Goal: Task Accomplishment & Management: Manage account settings

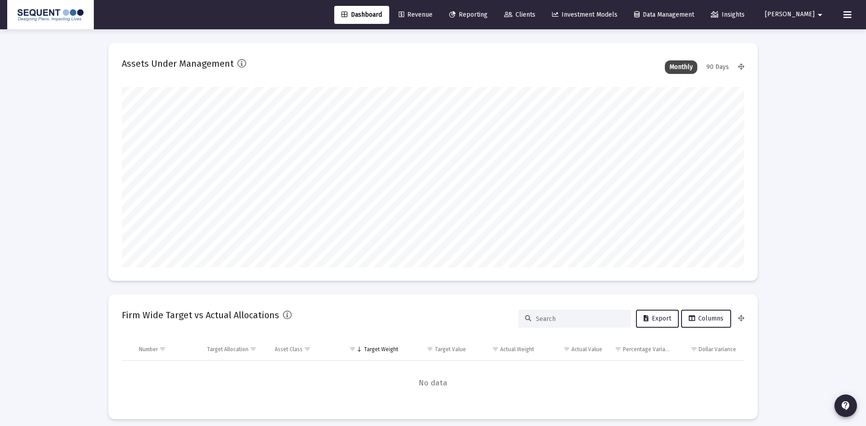
click at [536, 17] on span "Clients" at bounding box center [519, 15] width 31 height 8
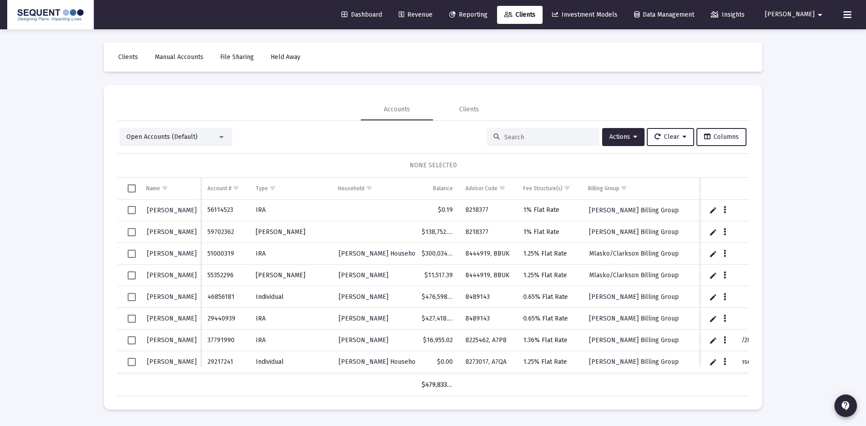
click at [511, 136] on input at bounding box center [548, 138] width 88 height 8
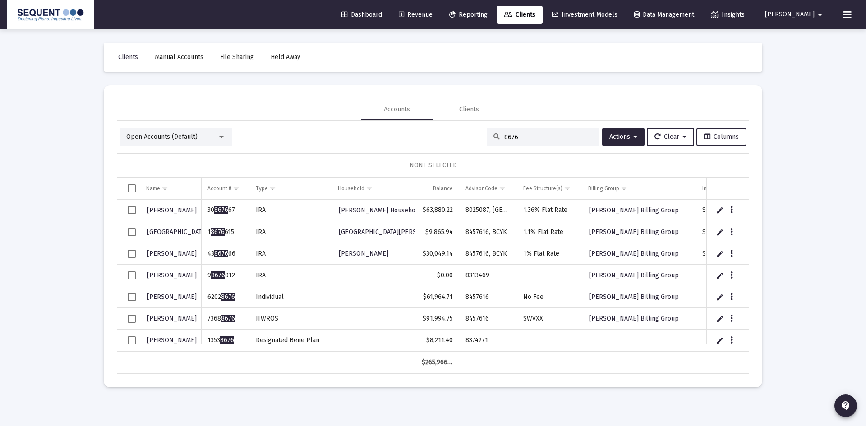
type input "8676"
drag, startPoint x: 236, startPoint y: 341, endPoint x: 207, endPoint y: 343, distance: 28.5
click at [207, 343] on td "1353 8676" at bounding box center [225, 341] width 48 height 22
copy td "1353 8676"
drag, startPoint x: 488, startPoint y: 340, endPoint x: 464, endPoint y: 342, distance: 24.1
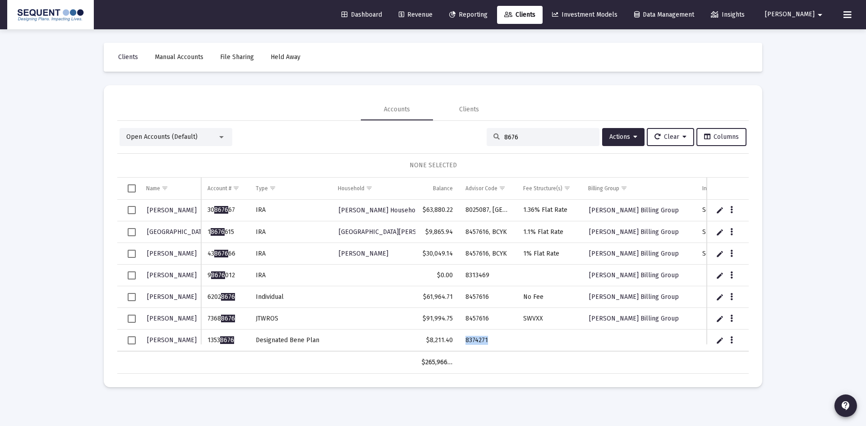
click at [464, 342] on td "8374271" at bounding box center [488, 341] width 58 height 22
copy td "8374271"
click at [534, 139] on input "8676" at bounding box center [548, 138] width 88 height 8
click at [731, 339] on icon "Data grid" at bounding box center [732, 340] width 3 height 11
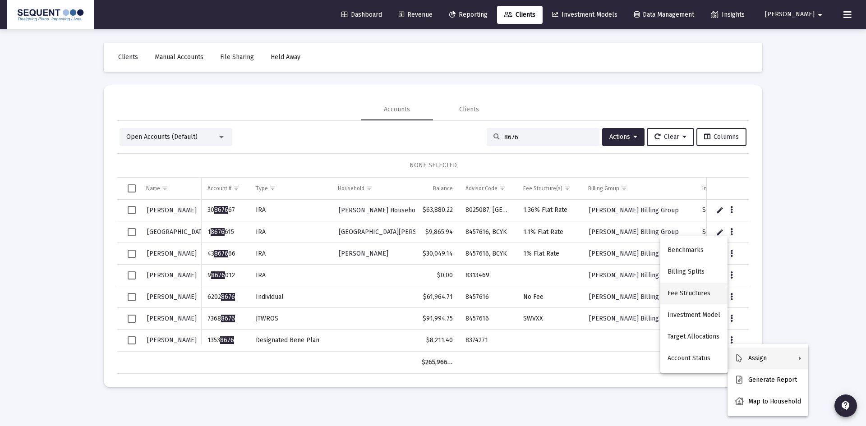
click at [697, 291] on button "Fee Structures" at bounding box center [694, 294] width 67 height 22
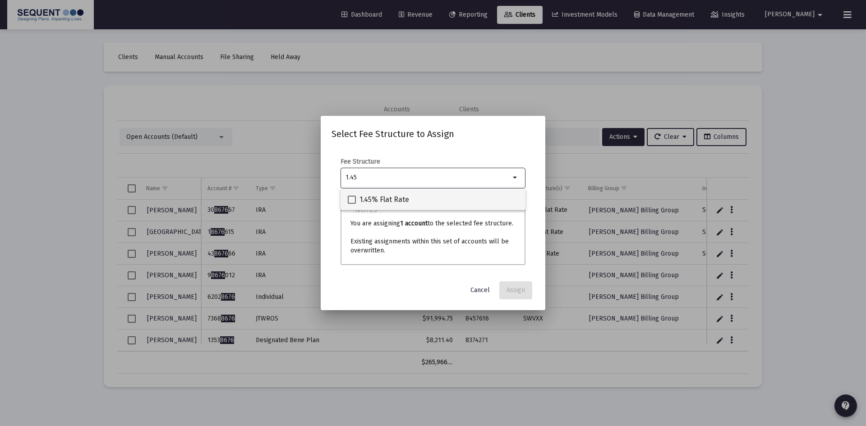
type input "1.45"
click at [380, 202] on span "1.45% Flat Rate" at bounding box center [385, 199] width 50 height 11
click at [352, 204] on input "1.45% Flat Rate" at bounding box center [352, 204] width 0 height 0
checkbox input "true"
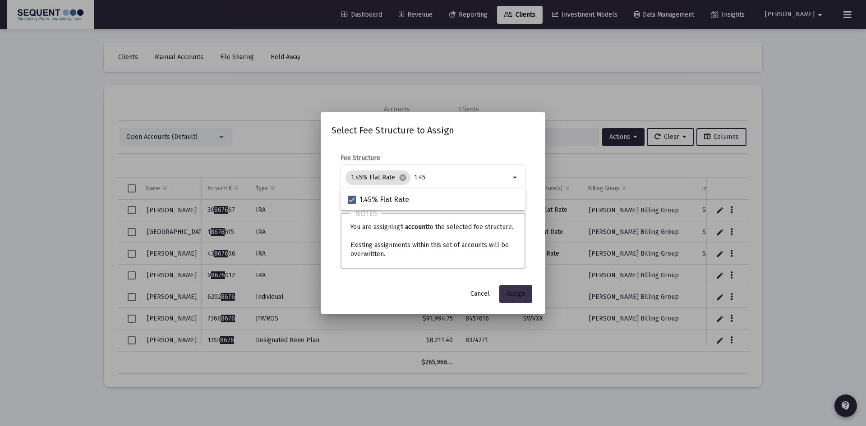
click at [516, 287] on button "Assign" at bounding box center [516, 294] width 33 height 18
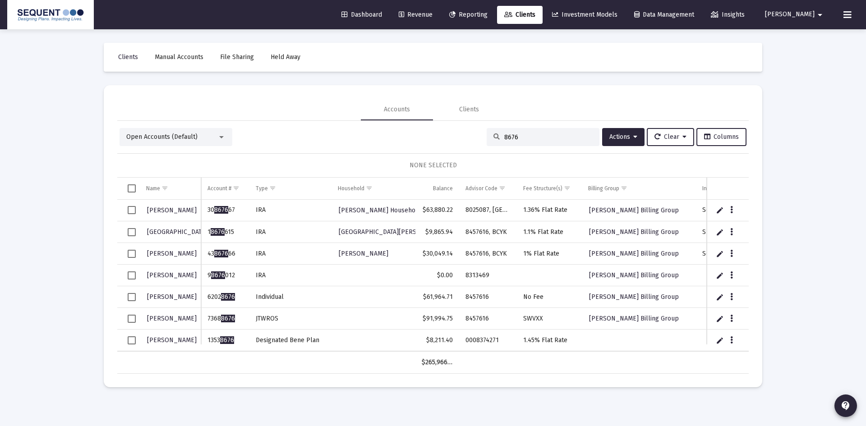
click at [131, 338] on span "Select row" at bounding box center [132, 341] width 8 height 8
click at [638, 139] on button "Actions" at bounding box center [623, 137] width 42 height 18
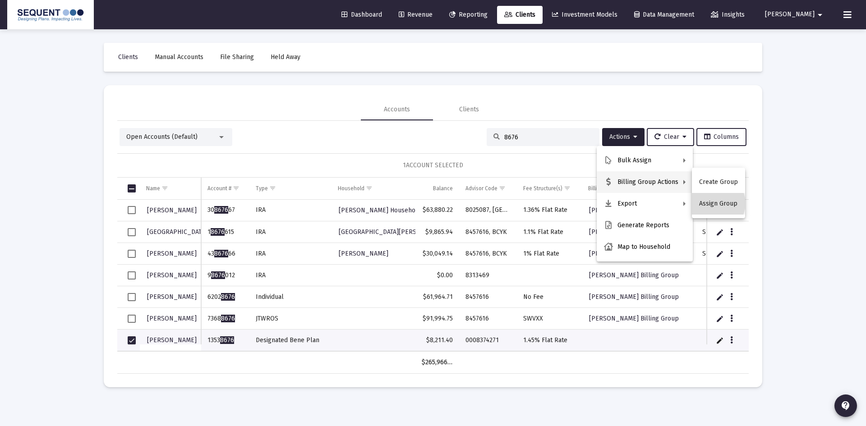
click at [715, 204] on button "Assign Group" at bounding box center [718, 204] width 53 height 22
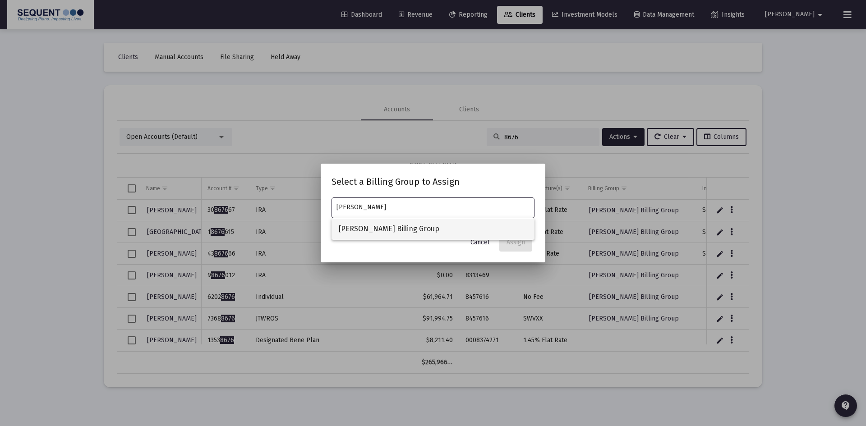
click at [466, 221] on span "[PERSON_NAME] Billing Group" at bounding box center [433, 229] width 189 height 22
type input "[PERSON_NAME] Billing Group"
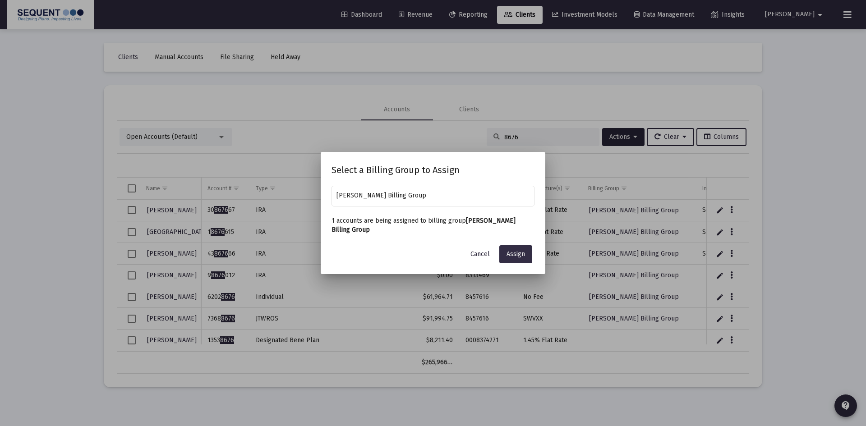
click at [509, 257] on span "Assign" at bounding box center [516, 254] width 19 height 8
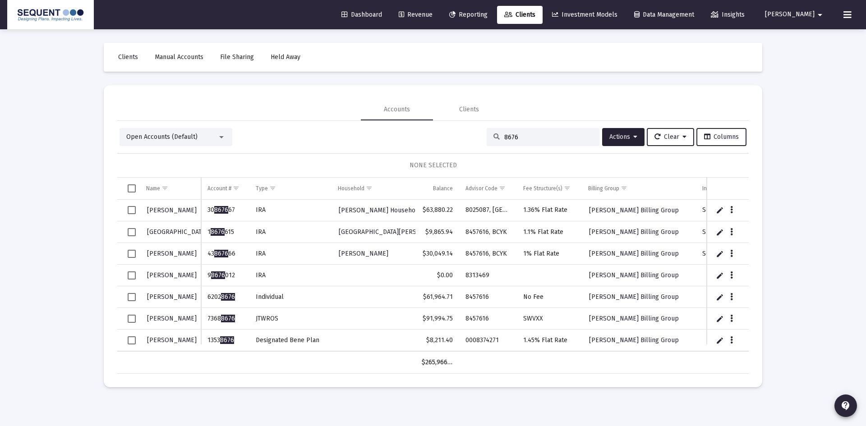
drag, startPoint x: 520, startPoint y: 137, endPoint x: 441, endPoint y: 137, distance: 79.0
click at [443, 138] on div "Open Accounts (Default) 8676 Actions Clear Columns" at bounding box center [433, 137] width 627 height 18
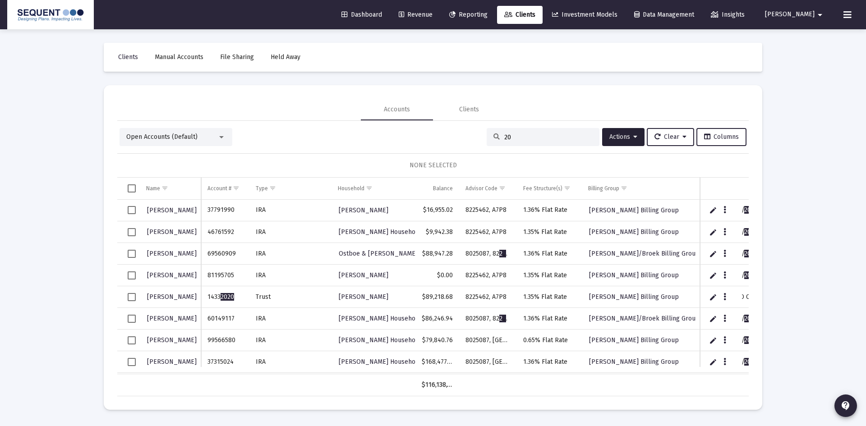
type input "2"
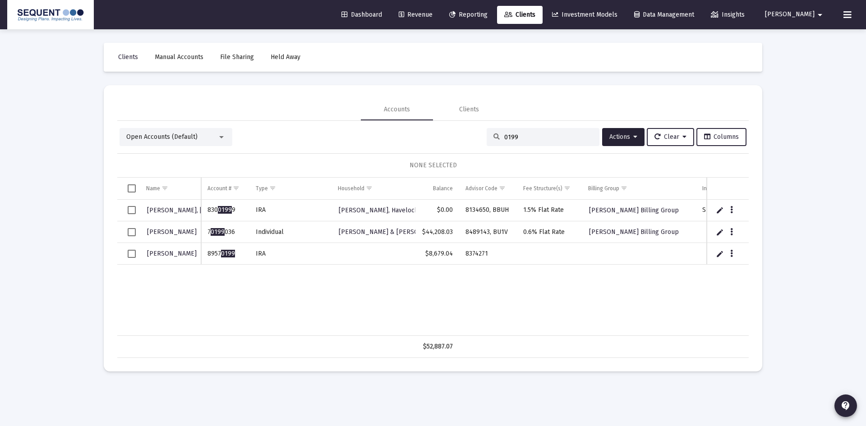
type input "0199"
drag, startPoint x: 476, startPoint y: 259, endPoint x: 430, endPoint y: 273, distance: 47.9
click at [463, 259] on td "8374271" at bounding box center [488, 254] width 58 height 22
copy td "8374271"
click at [730, 252] on button "Data grid" at bounding box center [732, 254] width 8 height 8
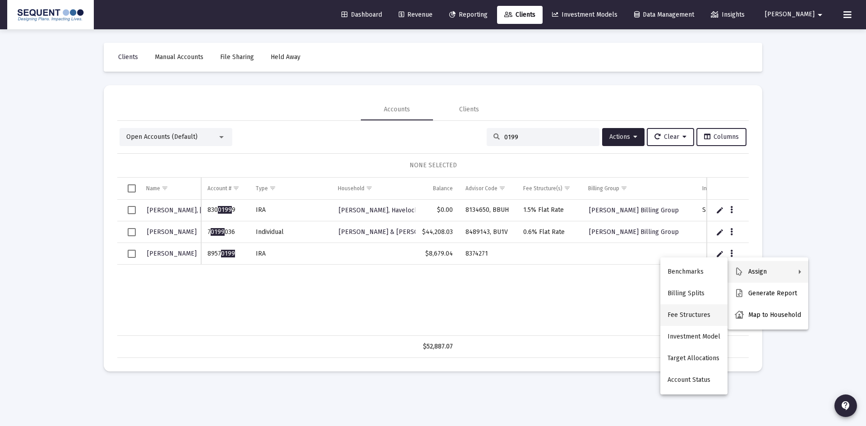
click at [692, 315] on button "Fee Structures" at bounding box center [694, 316] width 67 height 22
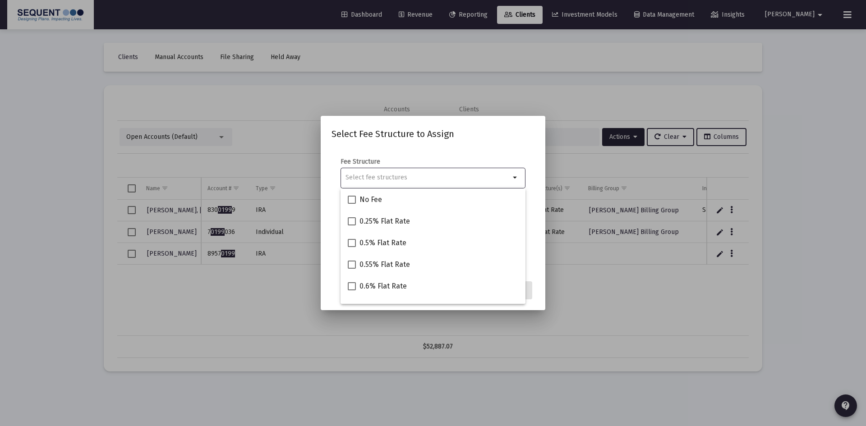
click at [429, 175] on input "Selection" at bounding box center [428, 177] width 165 height 7
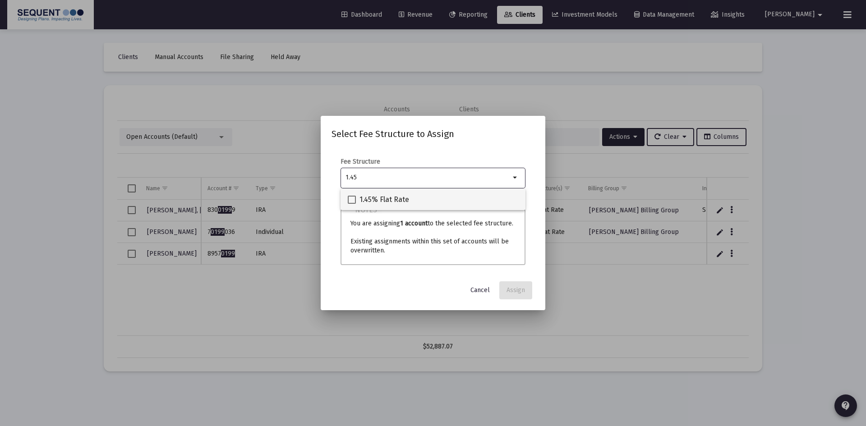
type input "1.45"
click at [394, 201] on span "1.45% Flat Rate" at bounding box center [385, 199] width 50 height 11
click at [352, 204] on input "1.45% Flat Rate" at bounding box center [352, 204] width 0 height 0
checkbox input "true"
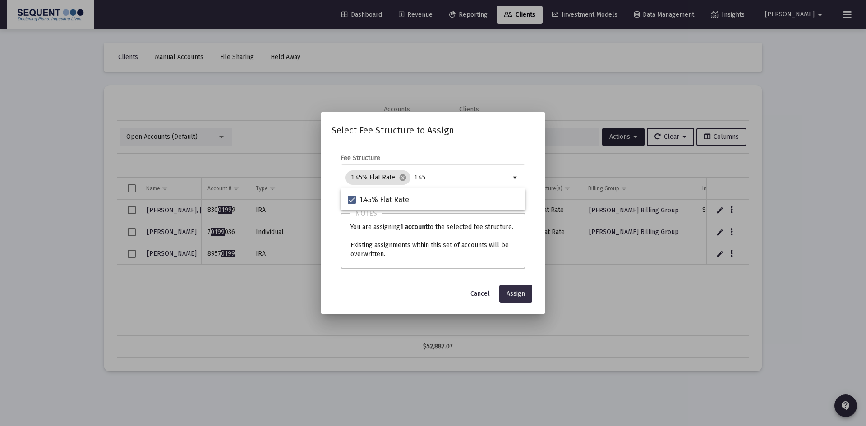
click at [519, 296] on span "Assign" at bounding box center [516, 294] width 19 height 8
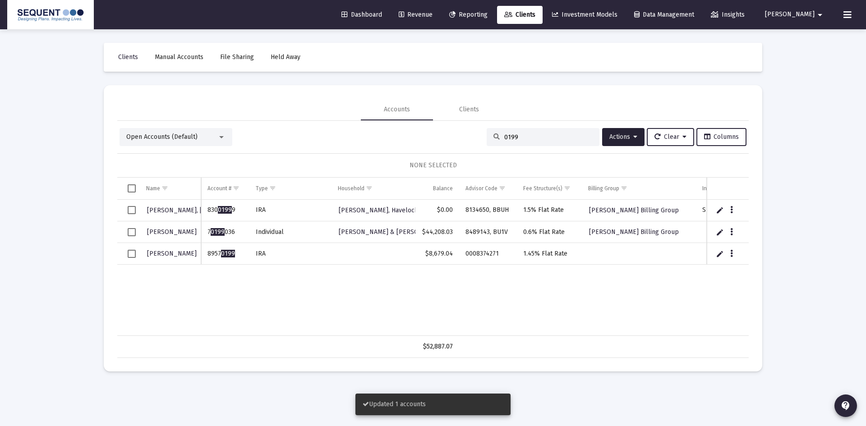
click at [130, 254] on span "Select row" at bounding box center [132, 254] width 8 height 8
click at [625, 138] on span "Actions" at bounding box center [624, 137] width 28 height 8
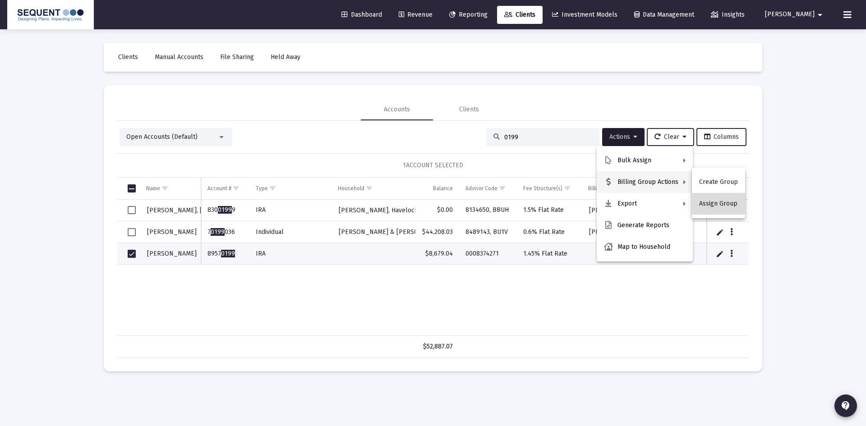
click at [726, 203] on button "Assign Group" at bounding box center [718, 204] width 53 height 22
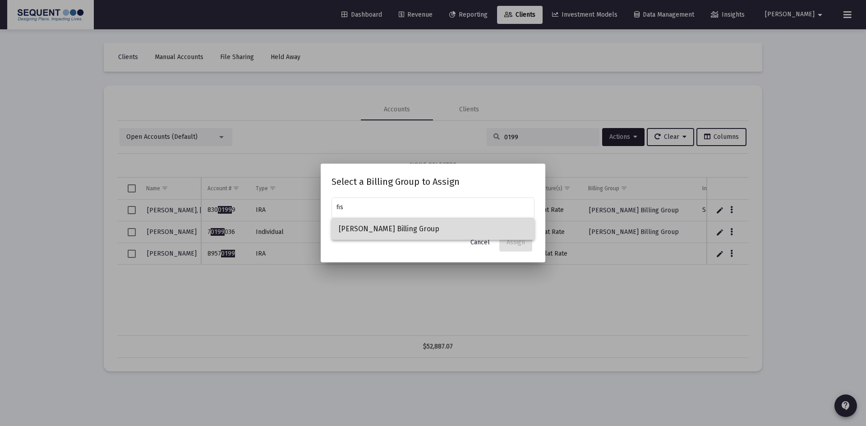
click at [439, 223] on span "[PERSON_NAME] Billing Group" at bounding box center [433, 229] width 189 height 22
type input "[PERSON_NAME] Billing Group"
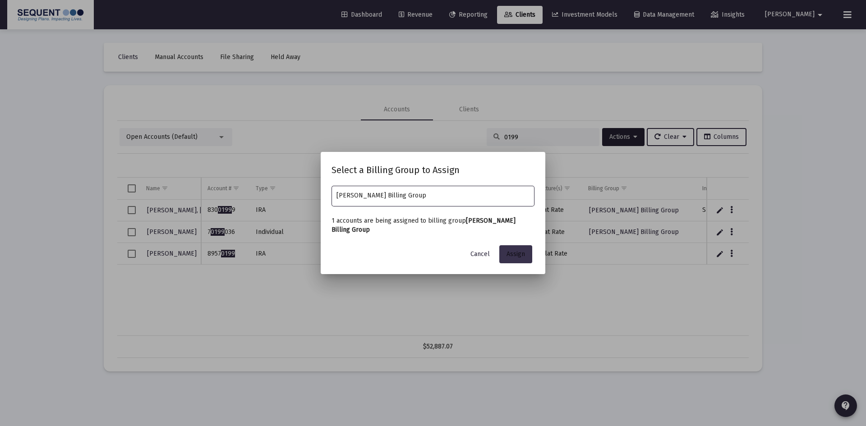
click at [510, 250] on span "Assign" at bounding box center [516, 254] width 19 height 8
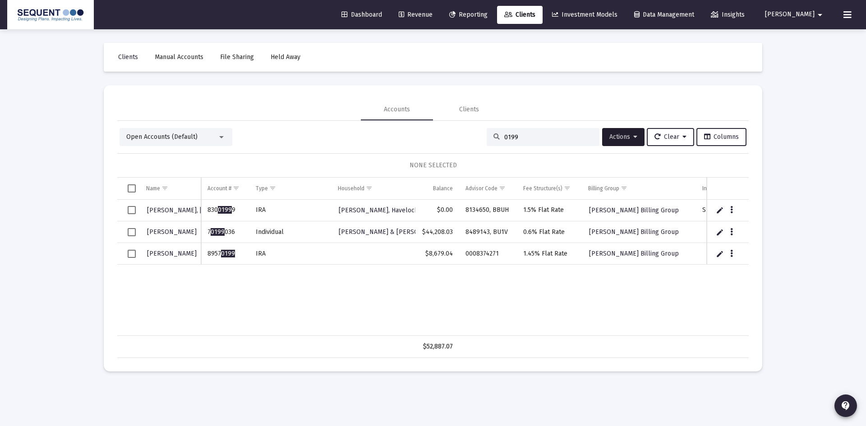
click at [489, 137] on div "0199" at bounding box center [543, 137] width 113 height 18
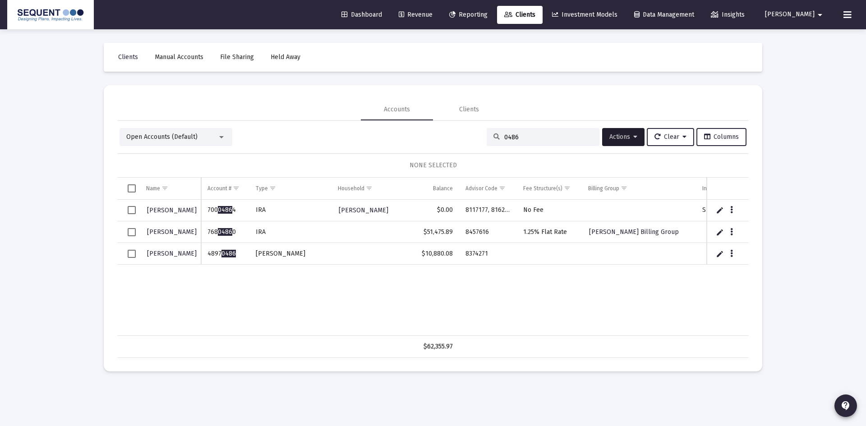
type input "0486"
drag, startPoint x: 242, startPoint y: 250, endPoint x: 206, endPoint y: 256, distance: 36.6
click at [206, 256] on td "4897 0486" at bounding box center [225, 254] width 48 height 22
copy td "4897 0486"
click at [737, 247] on td "Data grid" at bounding box center [728, 254] width 42 height 22
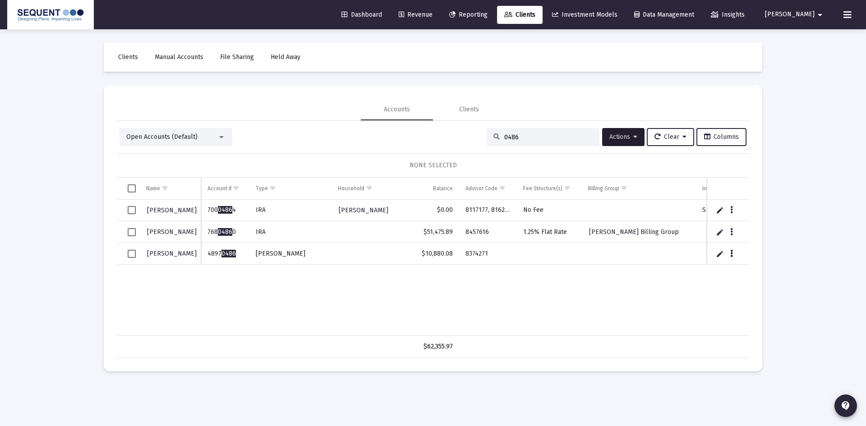
click at [732, 252] on icon "Data grid" at bounding box center [732, 254] width 3 height 11
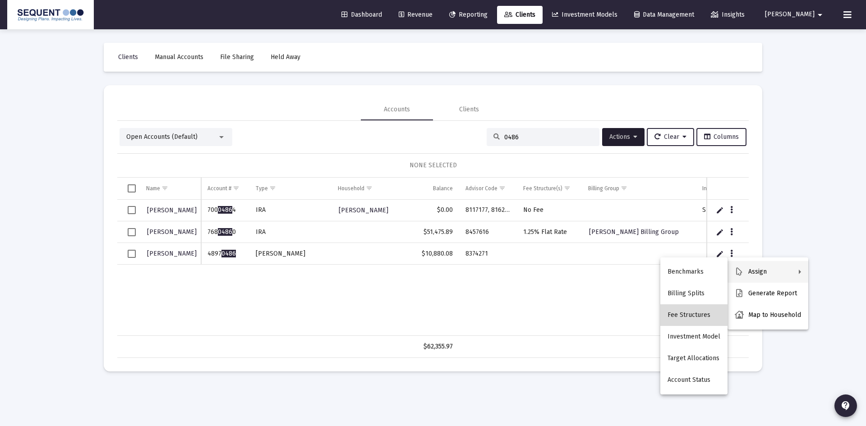
click at [701, 311] on button "Fee Structures" at bounding box center [694, 316] width 67 height 22
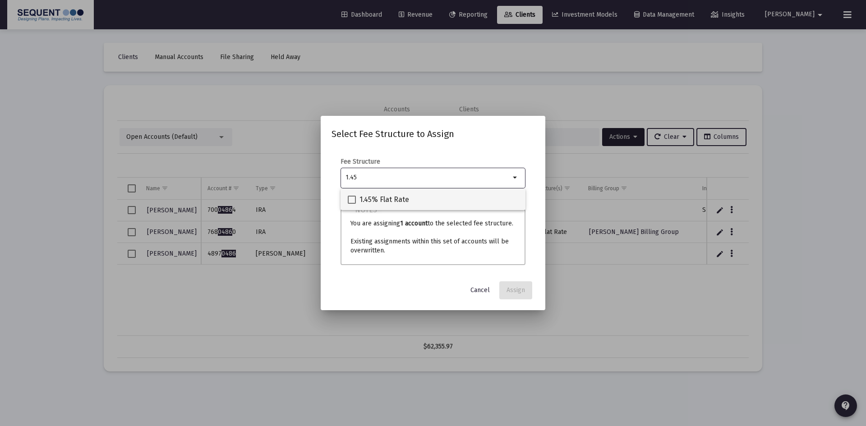
type input "1.45"
click at [421, 201] on div "1.45% Flat Rate" at bounding box center [433, 200] width 171 height 22
checkbox input "true"
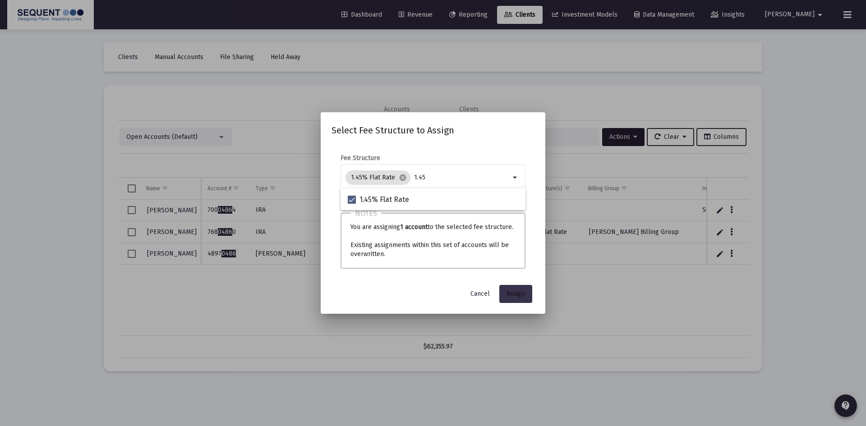
click at [517, 294] on span "Assign" at bounding box center [516, 294] width 19 height 8
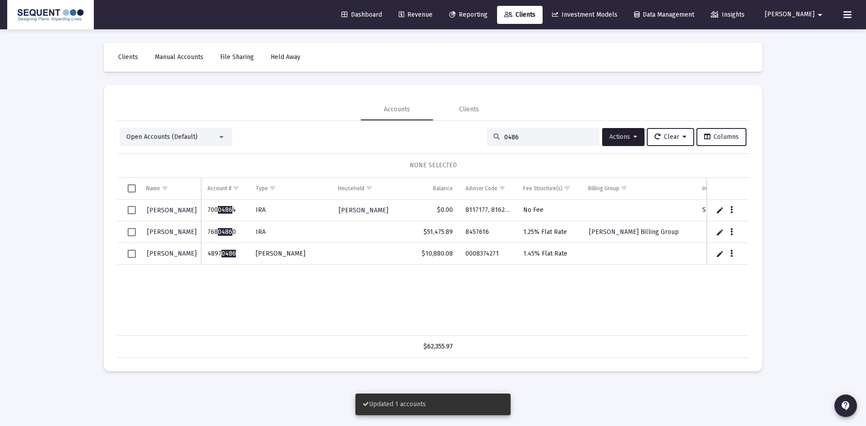
click at [130, 254] on span "Select row" at bounding box center [132, 254] width 8 height 8
click at [616, 134] on span "Actions" at bounding box center [624, 137] width 28 height 8
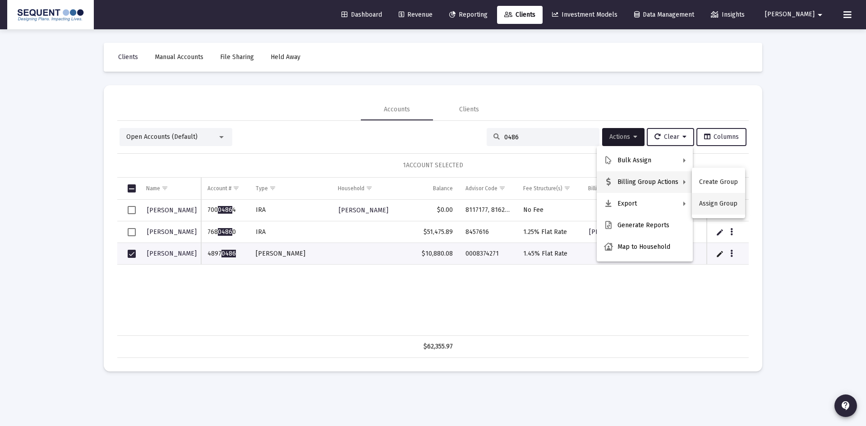
click at [716, 205] on button "Assign Group" at bounding box center [718, 204] width 53 height 22
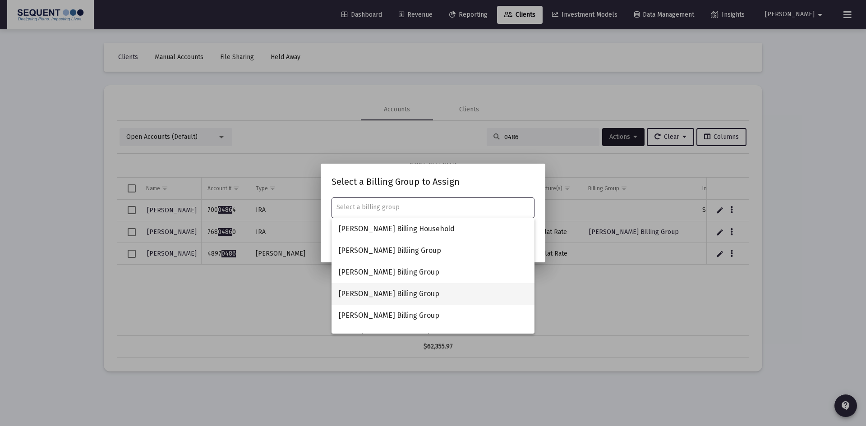
click at [389, 293] on span "[PERSON_NAME] Billing Group" at bounding box center [433, 294] width 189 height 22
type input "[PERSON_NAME] Billing Group"
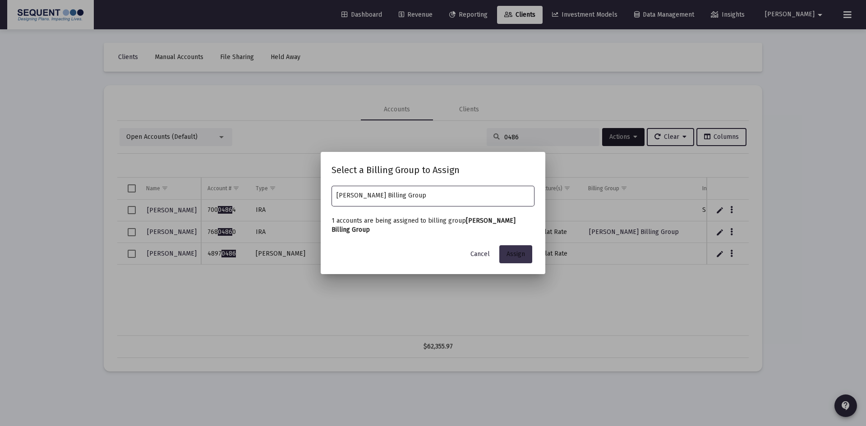
click at [515, 258] on button "Assign" at bounding box center [516, 254] width 33 height 18
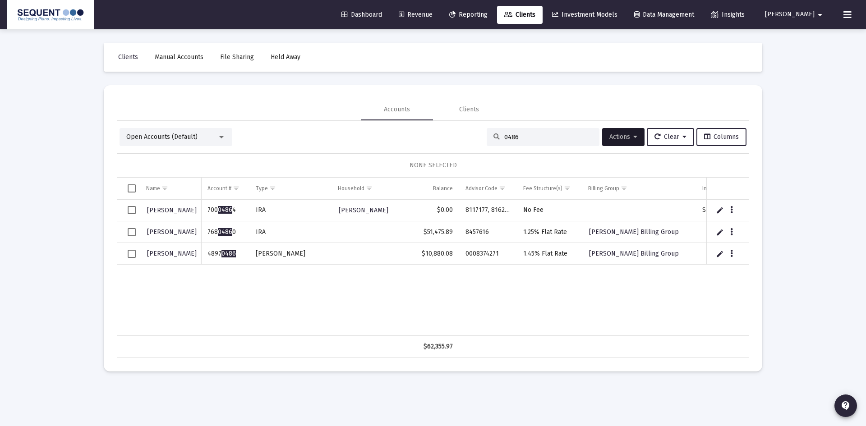
drag, startPoint x: 486, startPoint y: 141, endPoint x: 479, endPoint y: 142, distance: 7.2
click at [479, 142] on div "Open Accounts (Default) 0486 Actions Clear Columns" at bounding box center [433, 137] width 627 height 18
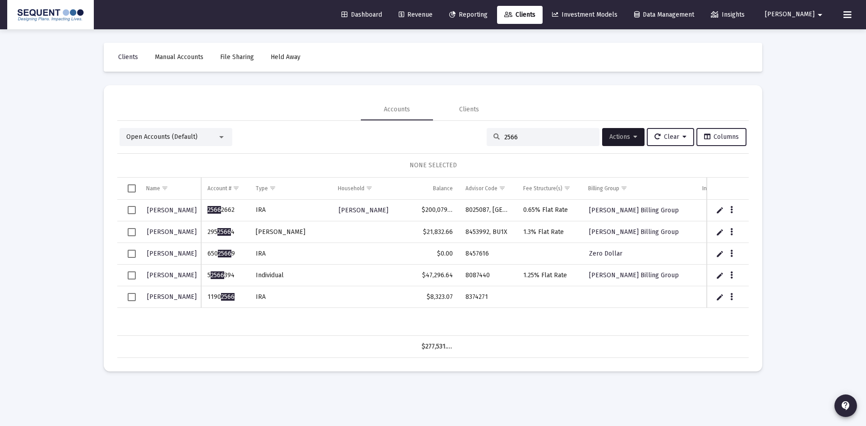
type input "2566"
drag, startPoint x: 218, startPoint y: 299, endPoint x: 207, endPoint y: 299, distance: 11.3
click at [207, 299] on td "1190 2566" at bounding box center [225, 298] width 48 height 22
copy td "1190 2566"
click at [733, 299] on button "Data grid" at bounding box center [732, 297] width 8 height 8
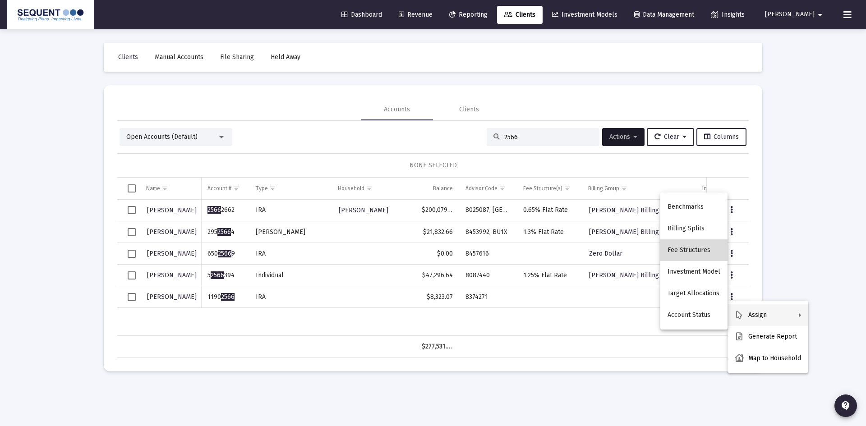
click at [705, 247] on button "Fee Structures" at bounding box center [694, 251] width 67 height 22
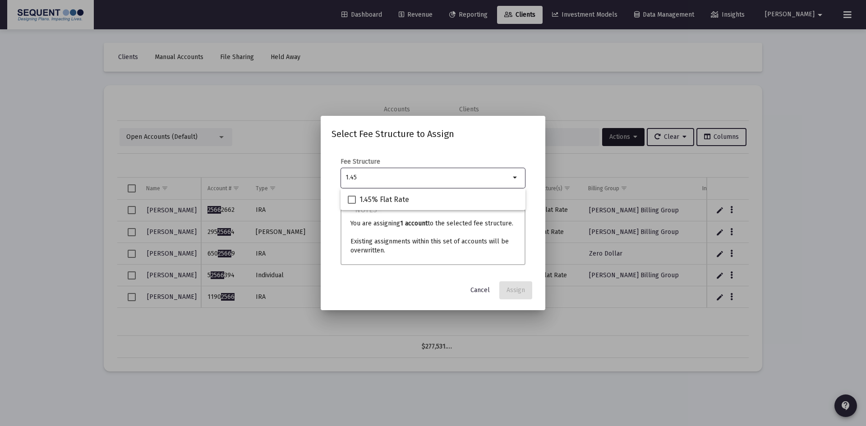
type input "1.45"
click at [433, 188] on div "1.45" at bounding box center [428, 178] width 165 height 22
click at [419, 191] on div "1.45% Flat Rate" at bounding box center [433, 200] width 171 height 22
checkbox input "true"
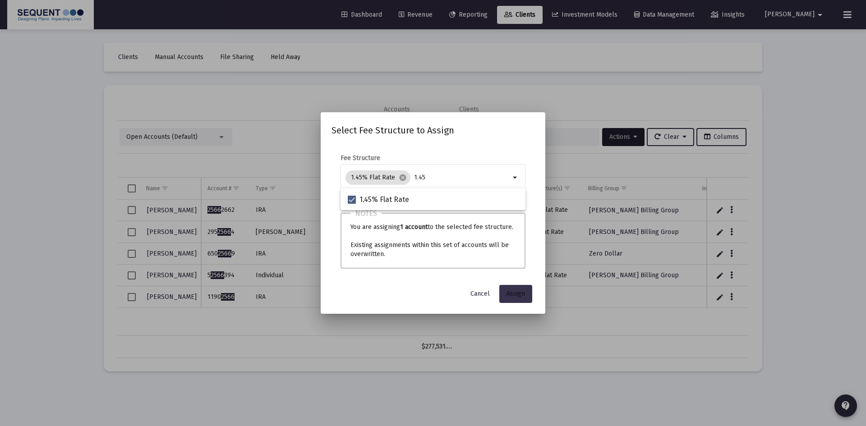
click at [523, 301] on button "Assign" at bounding box center [516, 294] width 33 height 18
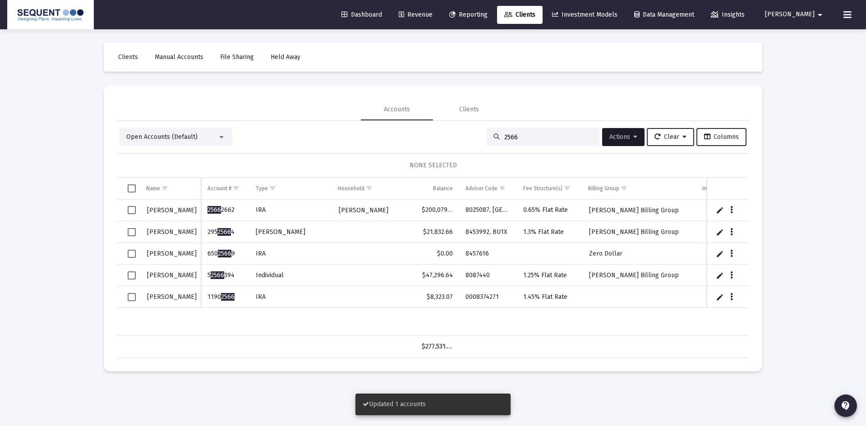
click at [134, 296] on span "Select row" at bounding box center [132, 297] width 8 height 8
click at [613, 138] on span "Actions" at bounding box center [624, 137] width 28 height 8
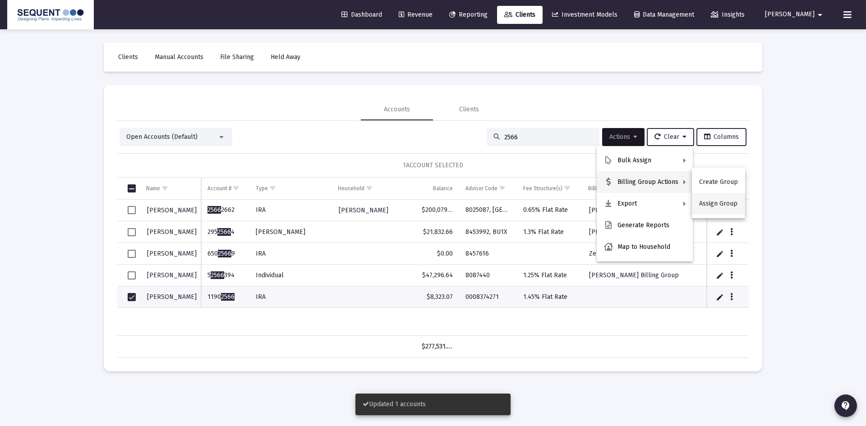
click at [716, 202] on button "Assign Group" at bounding box center [718, 204] width 53 height 22
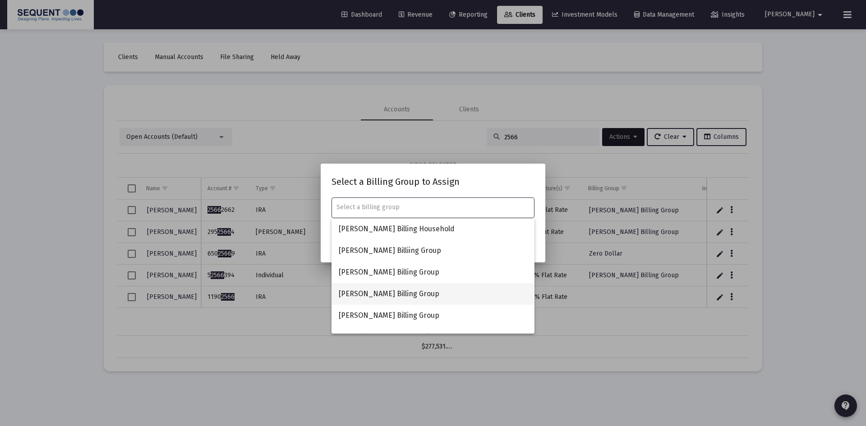
click at [383, 293] on span "[PERSON_NAME] Billing Group" at bounding box center [433, 294] width 189 height 22
type input "[PERSON_NAME] Billing Group"
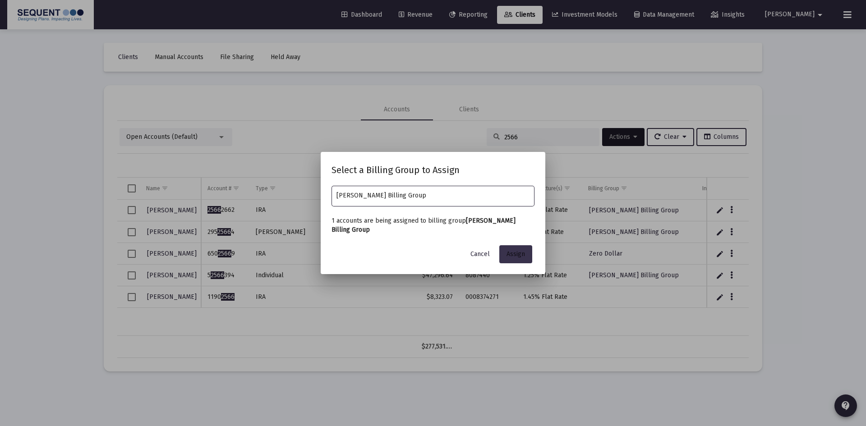
click at [510, 252] on span "Assign" at bounding box center [516, 254] width 19 height 8
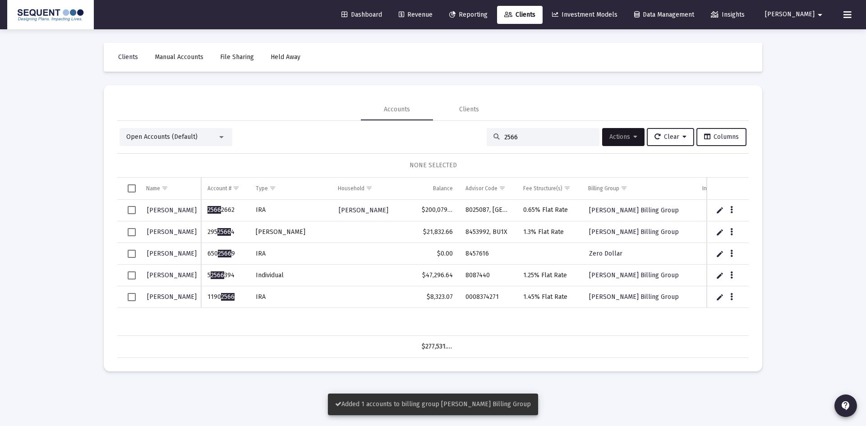
click at [522, 134] on input "2566" at bounding box center [548, 138] width 88 height 8
drag, startPoint x: 523, startPoint y: 138, endPoint x: 469, endPoint y: 144, distance: 55.0
click at [469, 144] on div "Open Accounts (Default) 2566 Actions Clear Columns" at bounding box center [433, 137] width 627 height 18
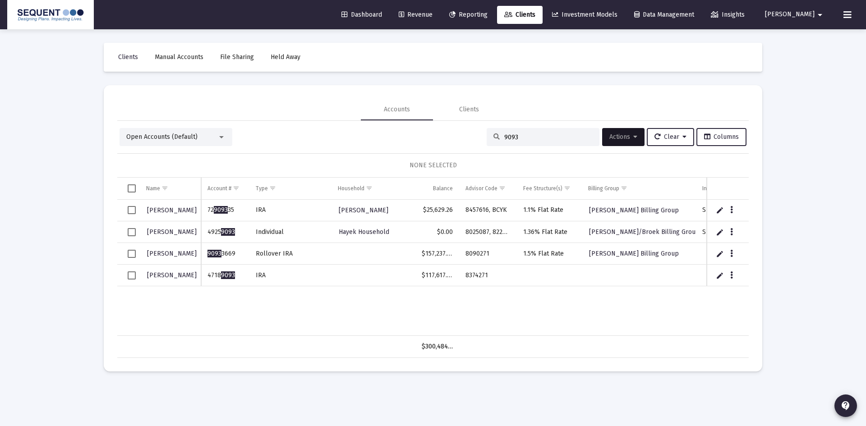
type input "9093"
click at [738, 276] on td "Data grid" at bounding box center [728, 276] width 42 height 22
click at [732, 277] on icon "Data grid" at bounding box center [732, 275] width 3 height 11
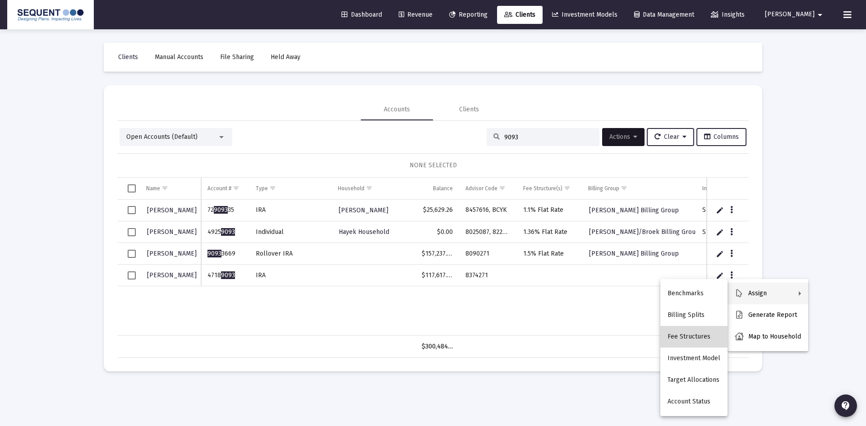
click at [700, 334] on button "Fee Structures" at bounding box center [694, 337] width 67 height 22
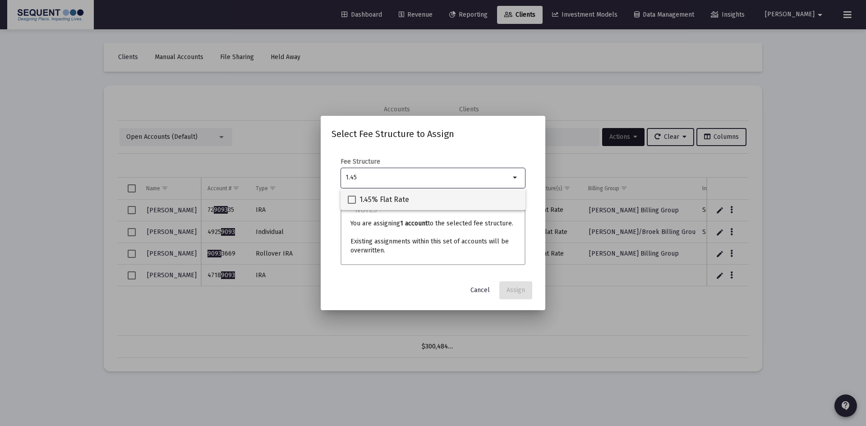
type input "1.45"
click at [405, 200] on span "1.45% Flat Rate" at bounding box center [385, 199] width 50 height 11
click at [352, 204] on input "1.45% Flat Rate" at bounding box center [352, 204] width 0 height 0
checkbox input "true"
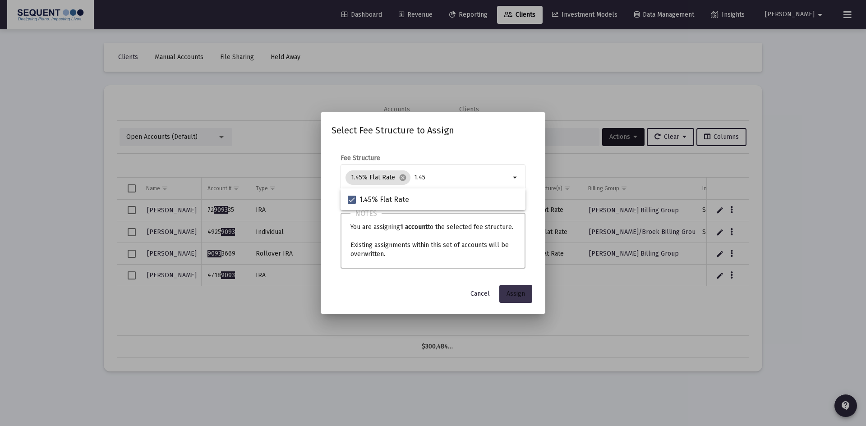
click at [512, 295] on span "Assign" at bounding box center [516, 294] width 19 height 8
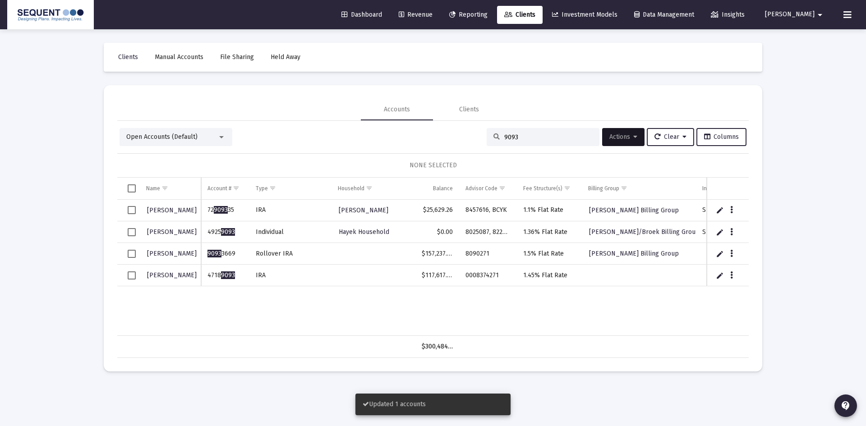
click at [128, 279] on span "Select row" at bounding box center [132, 276] width 8 height 8
click at [628, 139] on span "Actions" at bounding box center [624, 137] width 28 height 8
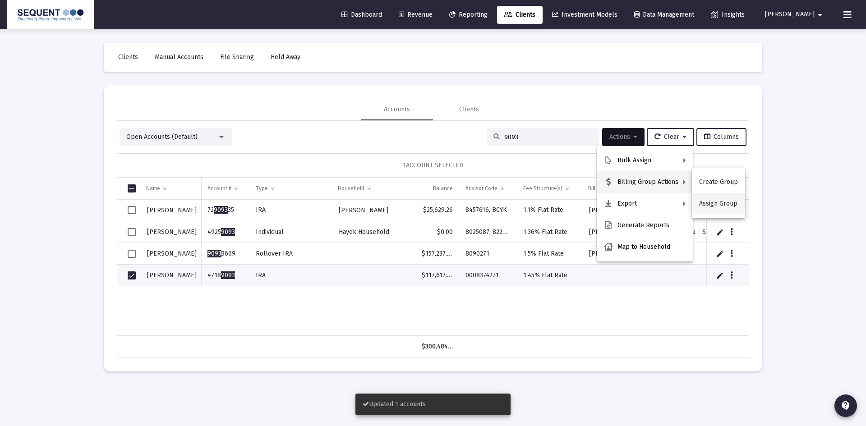
click at [701, 198] on button "Assign Group" at bounding box center [718, 204] width 53 height 22
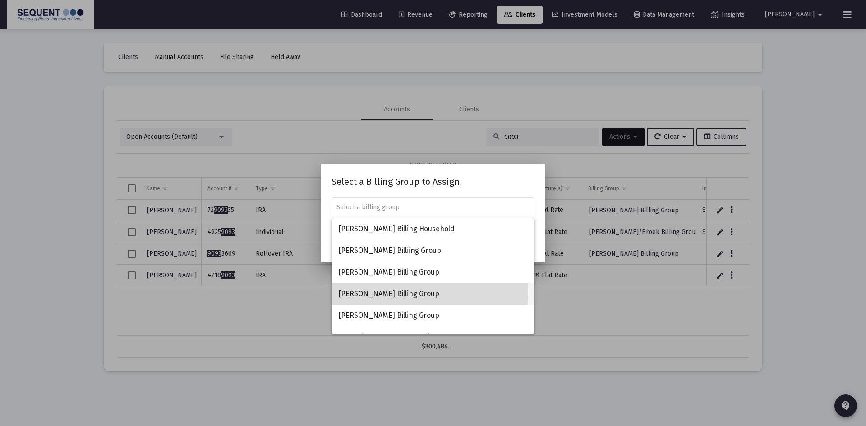
drag, startPoint x: 390, startPoint y: 293, endPoint x: 453, endPoint y: 289, distance: 62.8
click at [390, 293] on span "[PERSON_NAME] Billing Group" at bounding box center [433, 294] width 189 height 22
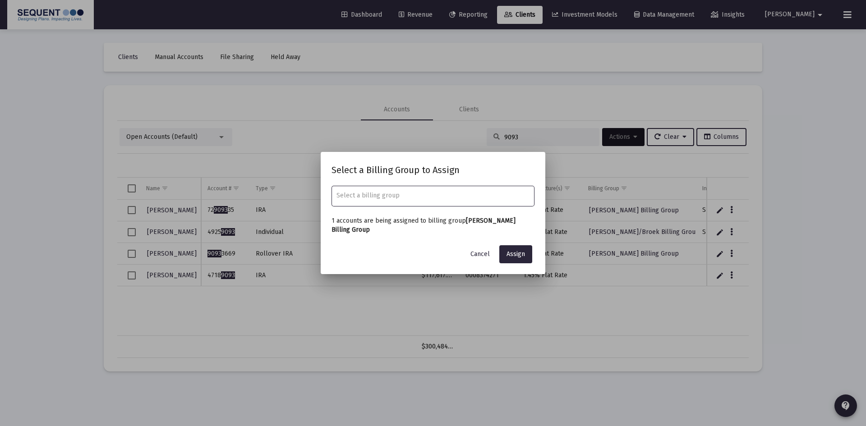
type input "[PERSON_NAME] Billing Group"
click at [521, 248] on button "Assign" at bounding box center [516, 254] width 33 height 18
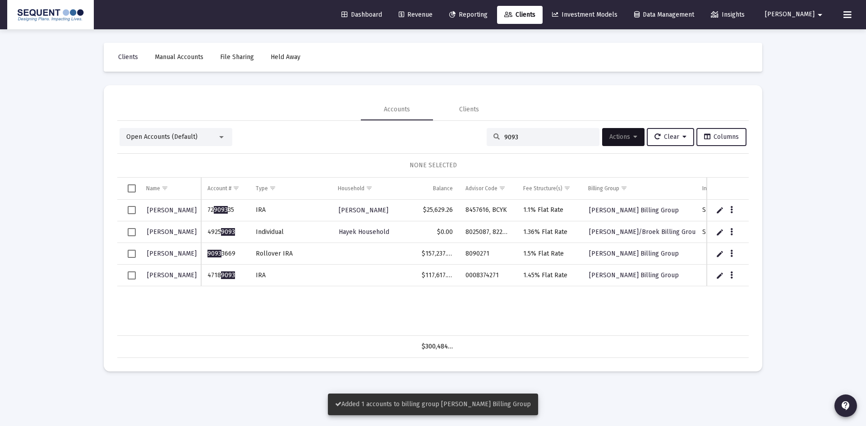
drag, startPoint x: 534, startPoint y: 136, endPoint x: 462, endPoint y: 140, distance: 72.7
click at [462, 140] on div "Open Accounts (Default) 9093 Actions Clear Columns" at bounding box center [433, 137] width 627 height 18
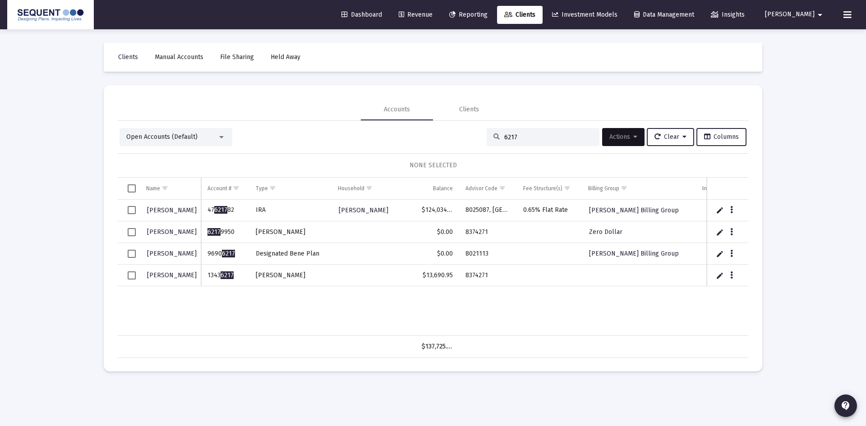
type input "6217"
click at [731, 275] on icon "Data grid" at bounding box center [732, 275] width 3 height 11
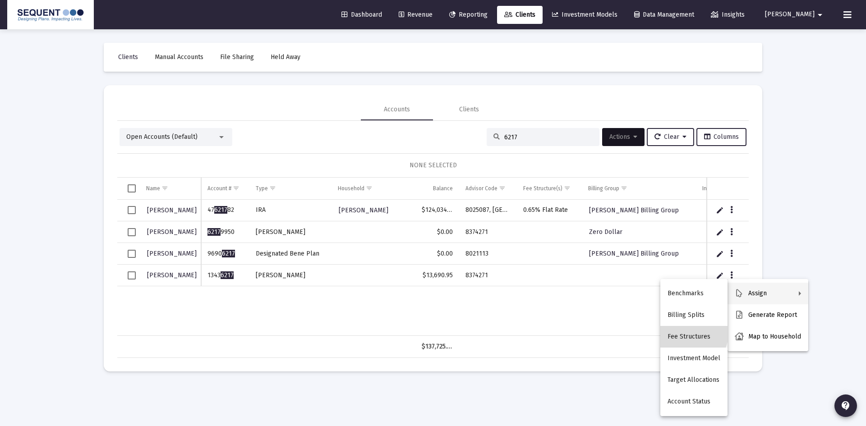
click at [691, 334] on button "Fee Structures" at bounding box center [694, 337] width 67 height 22
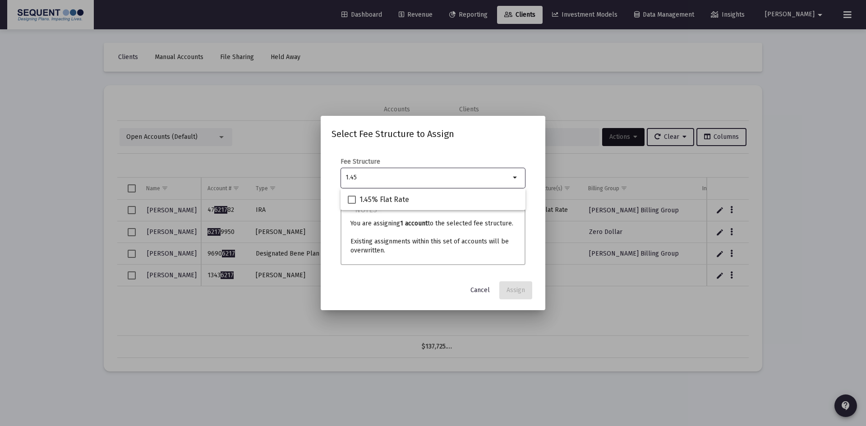
type input "1.45"
click at [418, 208] on div "1.45% Flat Rate" at bounding box center [433, 200] width 171 height 22
checkbox input "true"
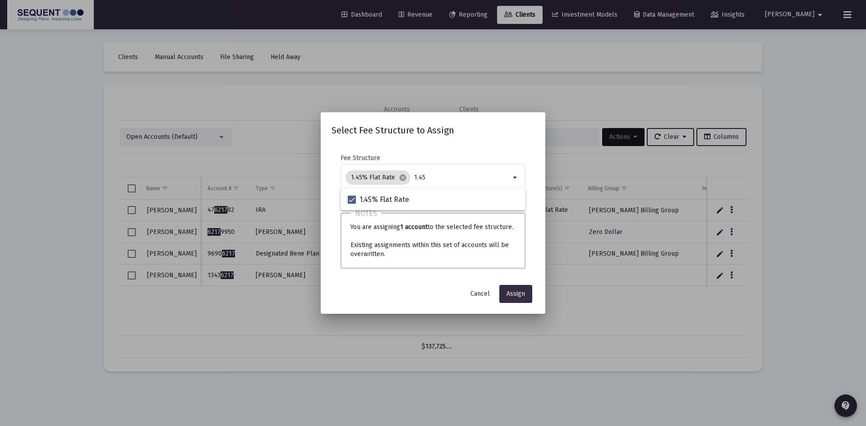
click at [513, 300] on button "Assign" at bounding box center [516, 294] width 33 height 18
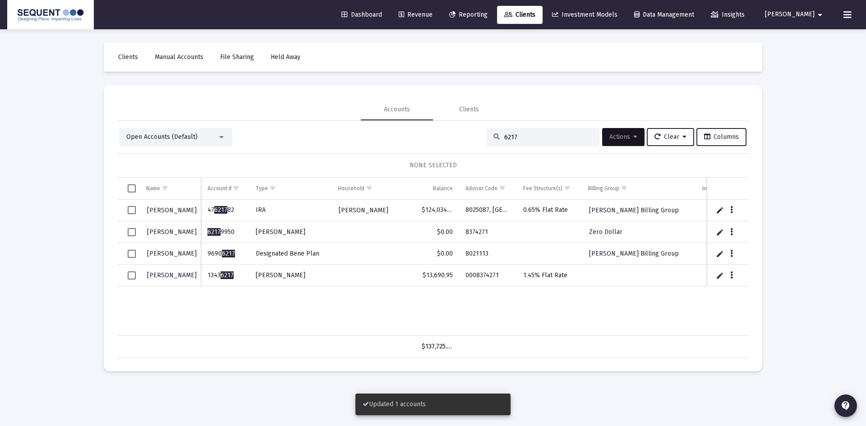
click at [130, 272] on span "Select row" at bounding box center [132, 276] width 8 height 8
click at [634, 137] on icon at bounding box center [636, 137] width 4 height 6
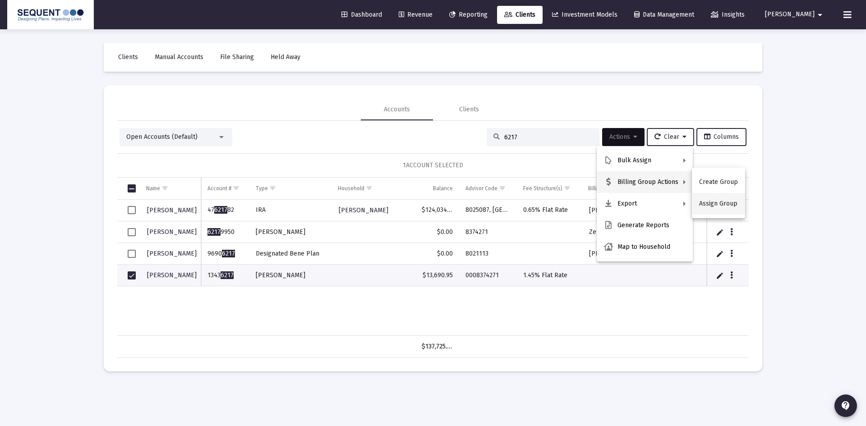
click at [712, 206] on button "Assign Group" at bounding box center [718, 204] width 53 height 22
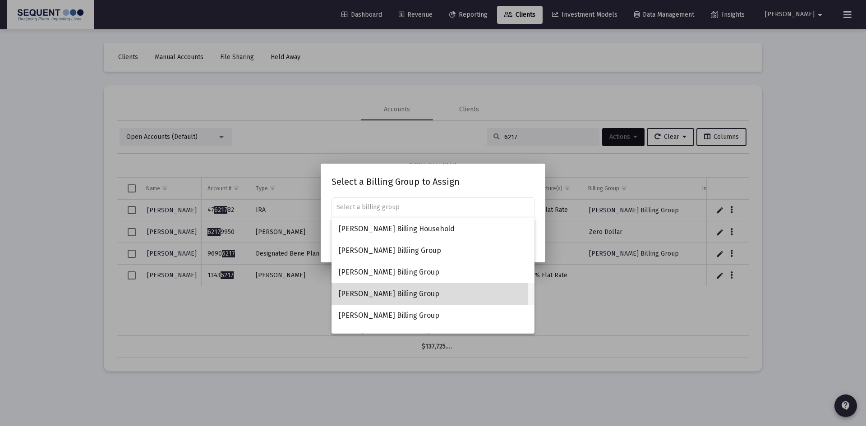
click at [388, 295] on span "[PERSON_NAME] Billing Group" at bounding box center [433, 294] width 189 height 22
type input "[PERSON_NAME] Billing Group"
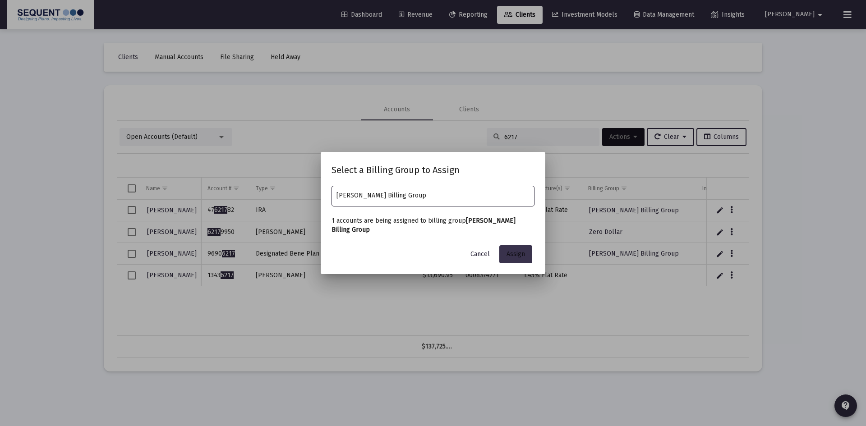
click at [515, 254] on span "Assign" at bounding box center [516, 254] width 19 height 8
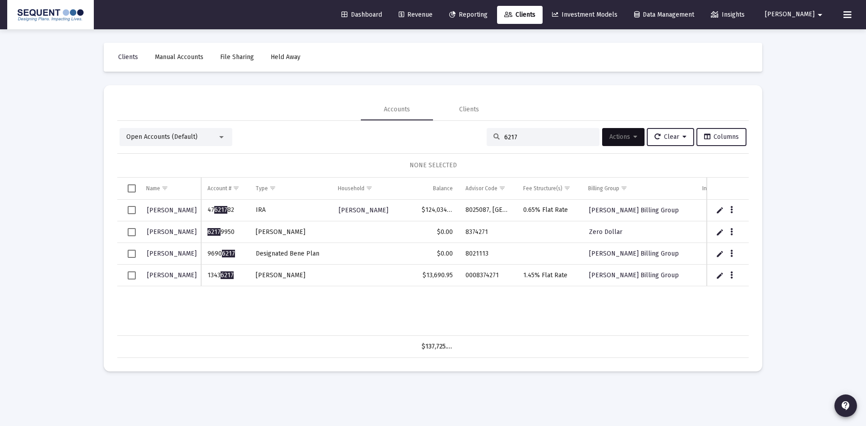
drag, startPoint x: 519, startPoint y: 139, endPoint x: 461, endPoint y: 141, distance: 58.3
click at [461, 141] on div "Open Accounts (Default) 6217 Actions Clear Columns" at bounding box center [433, 137] width 627 height 18
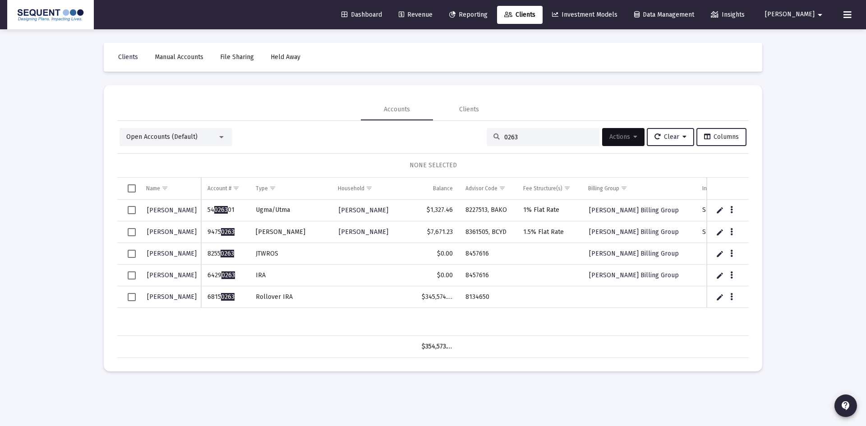
type input "0263"
click at [205, 297] on td "6815 0263" at bounding box center [225, 298] width 48 height 22
copy td "6815 0263"
drag, startPoint x: 490, startPoint y: 295, endPoint x: 461, endPoint y: 298, distance: 29.5
click at [461, 298] on td "8134650" at bounding box center [488, 298] width 58 height 22
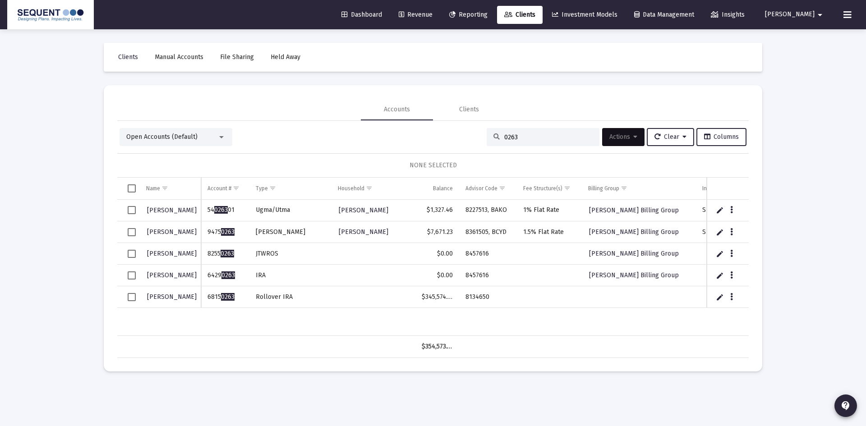
copy td "8134650"
click at [468, 140] on div "Open Accounts (Default) 0263 Actions Clear Columns" at bounding box center [433, 137] width 627 height 18
click at [734, 295] on button "Data grid" at bounding box center [732, 297] width 8 height 8
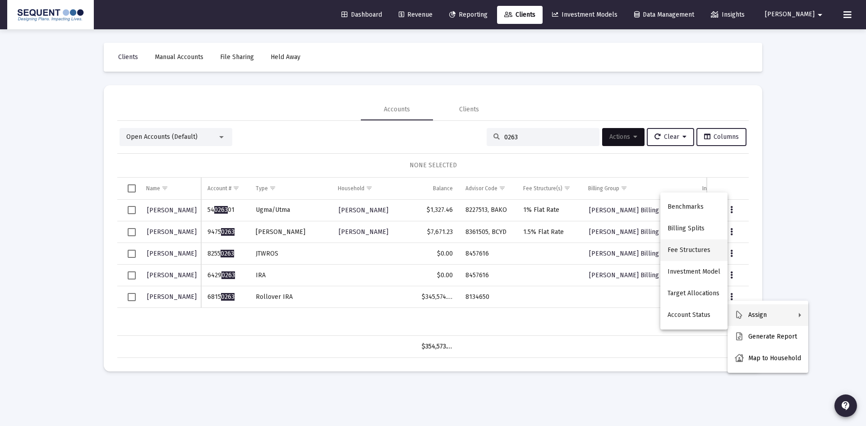
click at [703, 247] on button "Fee Structures" at bounding box center [694, 251] width 67 height 22
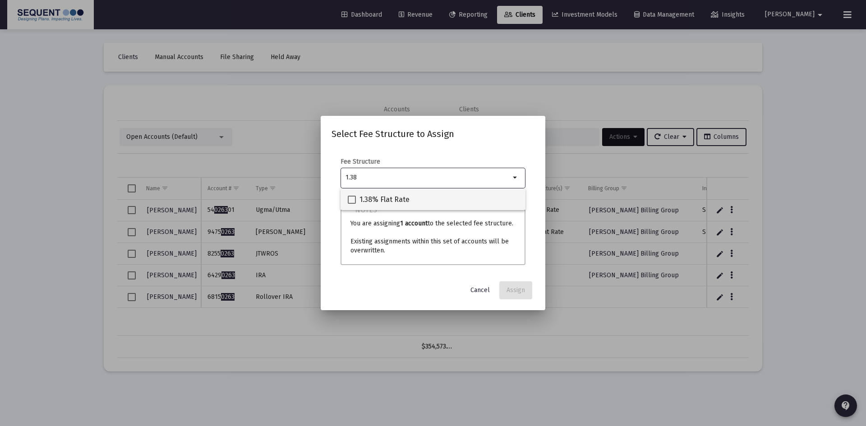
type input "1.38"
click at [389, 201] on span "1.38% Flat Rate" at bounding box center [385, 199] width 50 height 11
click at [352, 204] on input "1.38% Flat Rate" at bounding box center [352, 204] width 0 height 0
checkbox input "true"
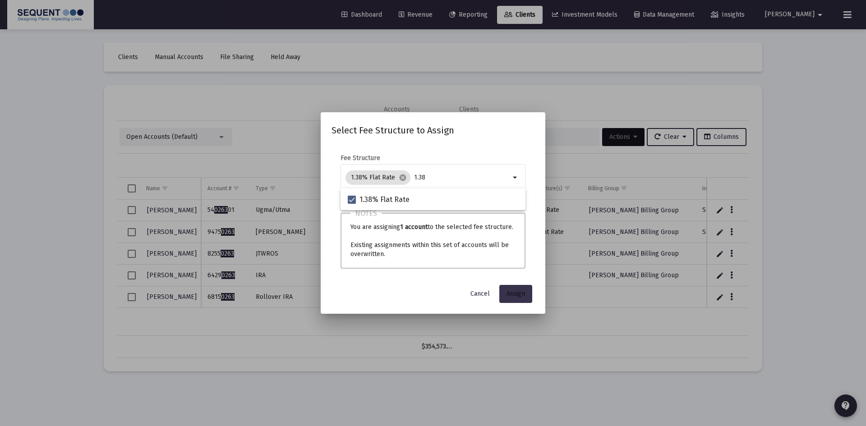
click at [514, 293] on span "Assign" at bounding box center [516, 294] width 19 height 8
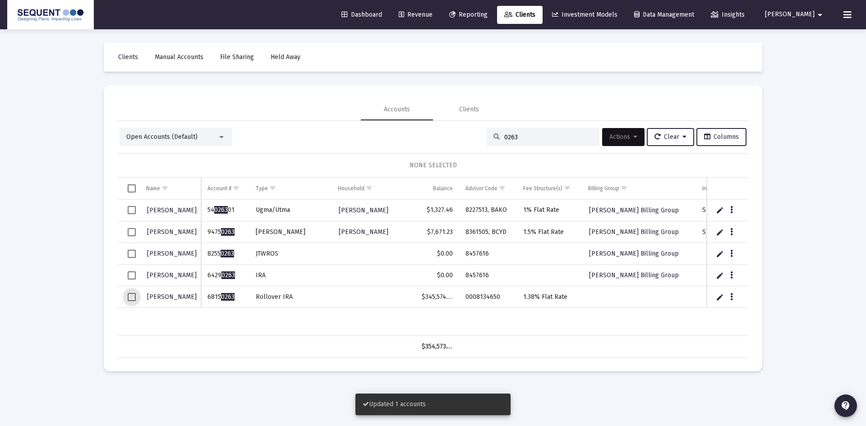
click at [128, 298] on span "Select row" at bounding box center [132, 297] width 8 height 8
click at [625, 136] on span "Actions" at bounding box center [624, 137] width 28 height 8
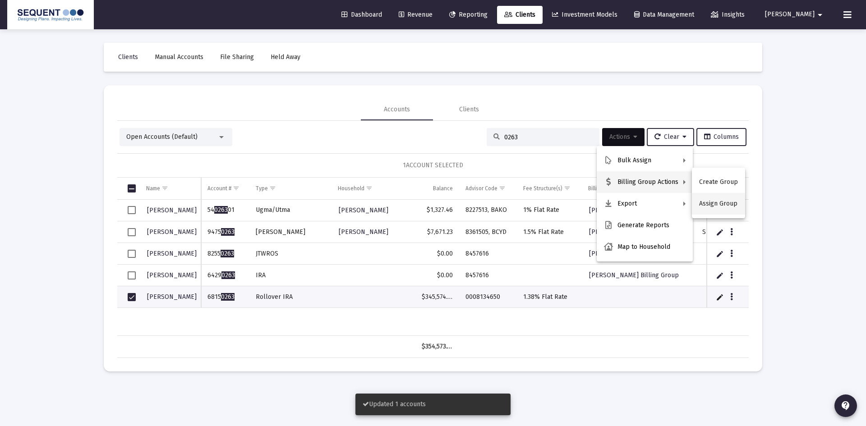
click at [703, 203] on button "Assign Group" at bounding box center [718, 204] width 53 height 22
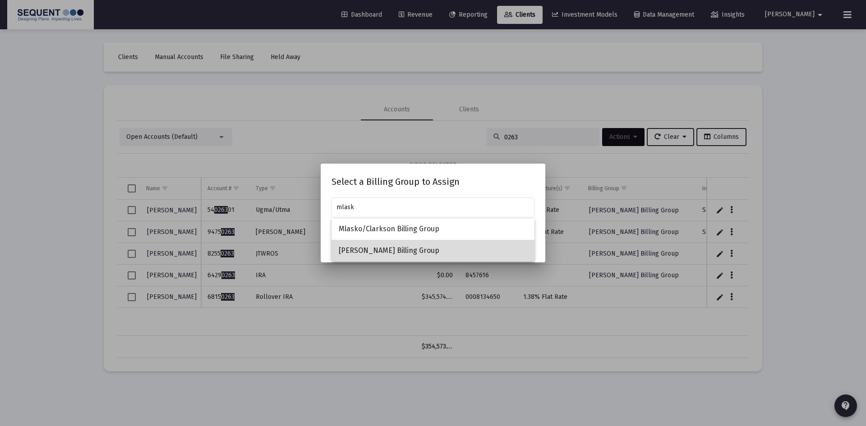
click at [392, 253] on span "[PERSON_NAME] Billing Group" at bounding box center [433, 251] width 189 height 22
type input "[PERSON_NAME] Billing Group"
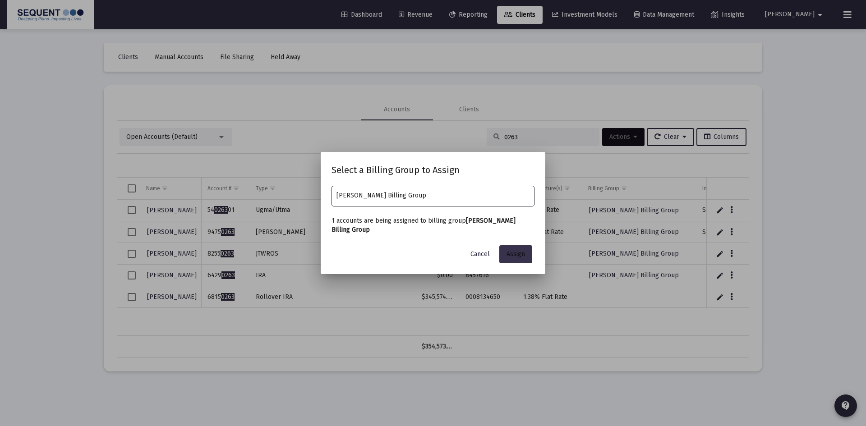
click at [521, 254] on span "Assign" at bounding box center [516, 254] width 19 height 8
